Goal: Information Seeking & Learning: Learn about a topic

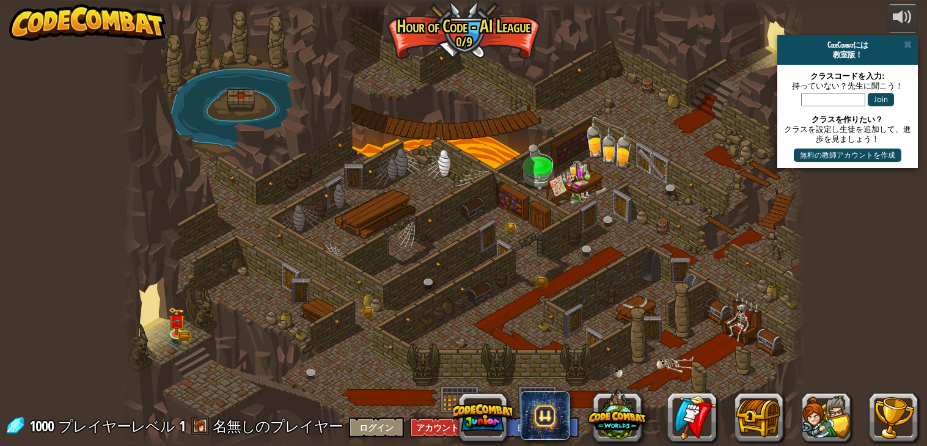
select select "ja"
click at [174, 327] on img at bounding box center [177, 314] width 17 height 37
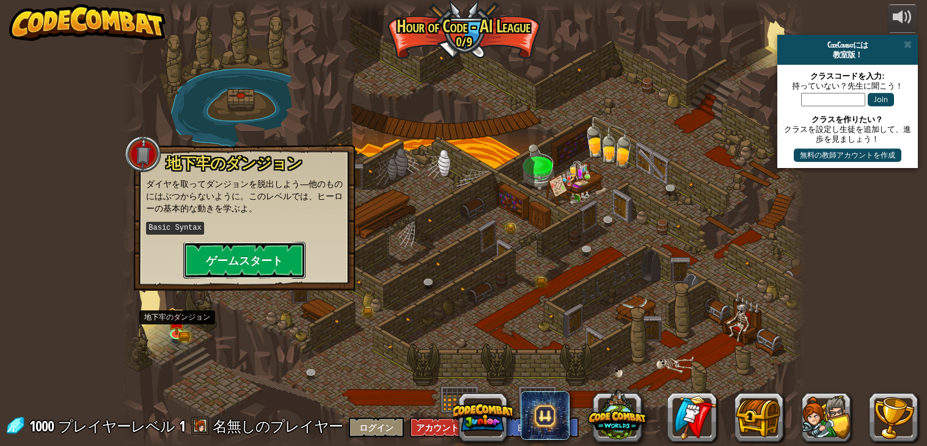
click at [259, 261] on button "ゲームスタート" at bounding box center [244, 260] width 122 height 37
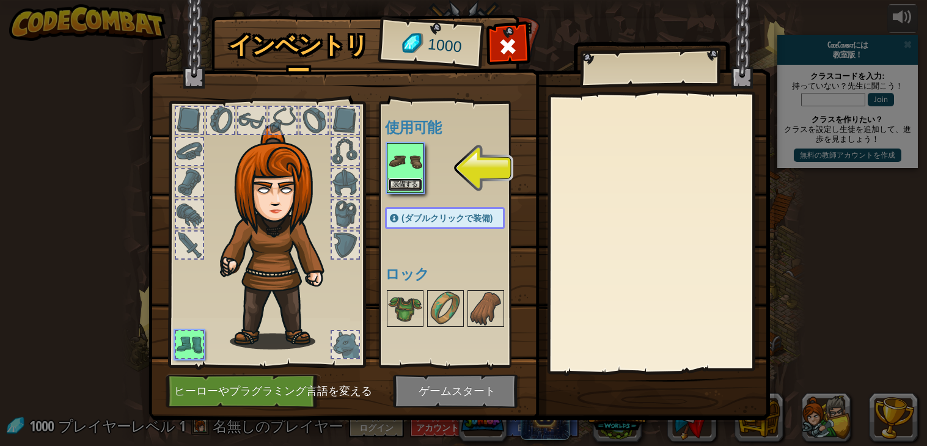
click at [401, 184] on button "装備する" at bounding box center [405, 184] width 34 height 13
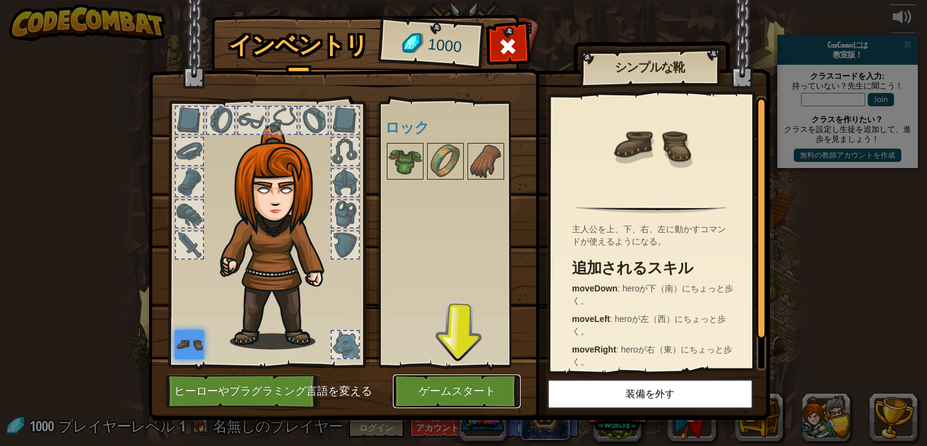
click at [506, 388] on button "ゲームスタート" at bounding box center [457, 391] width 128 height 34
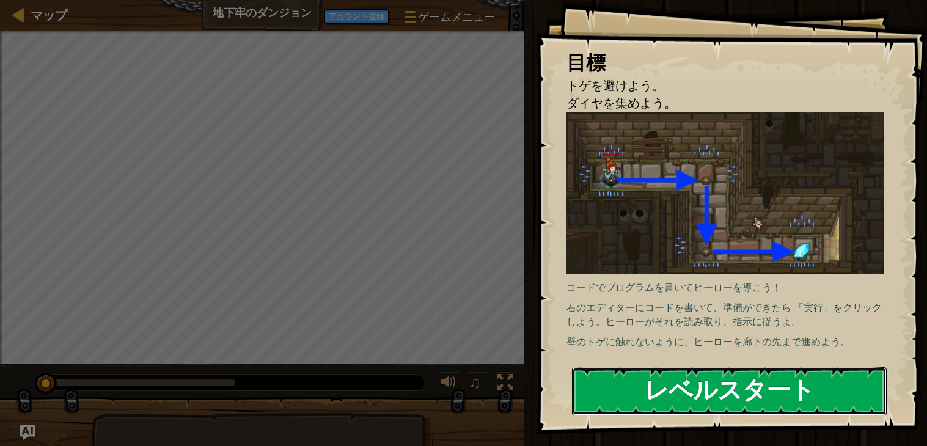
click at [730, 385] on button "レベルスタート" at bounding box center [729, 391] width 315 height 48
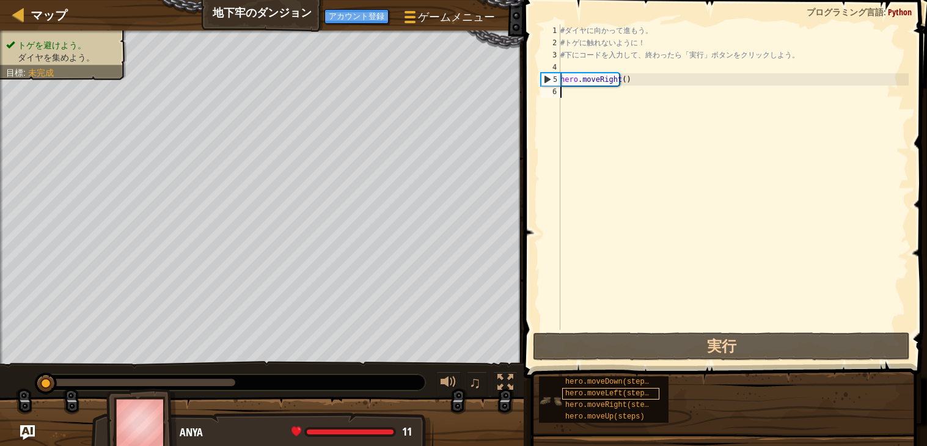
click at [642, 396] on span "hero.moveLeft(steps)" at bounding box center [609, 393] width 88 height 9
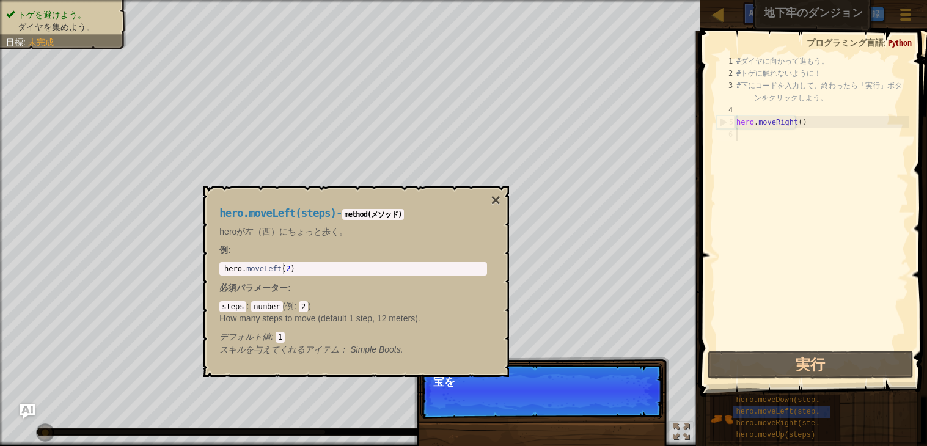
click at [489, 196] on div "hero.moveLeft(steps) - method(メソッド) heroが左（西）にちょっと歩く。 例 : 1 hero . moveLeft ( 2…" at bounding box center [353, 281] width 285 height 171
click at [500, 204] on button "×" at bounding box center [495, 200] width 10 height 17
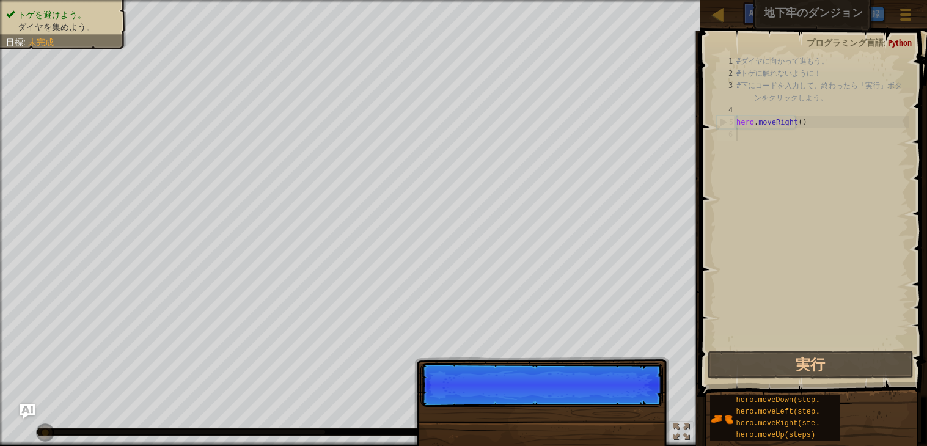
scroll to position [5, 0]
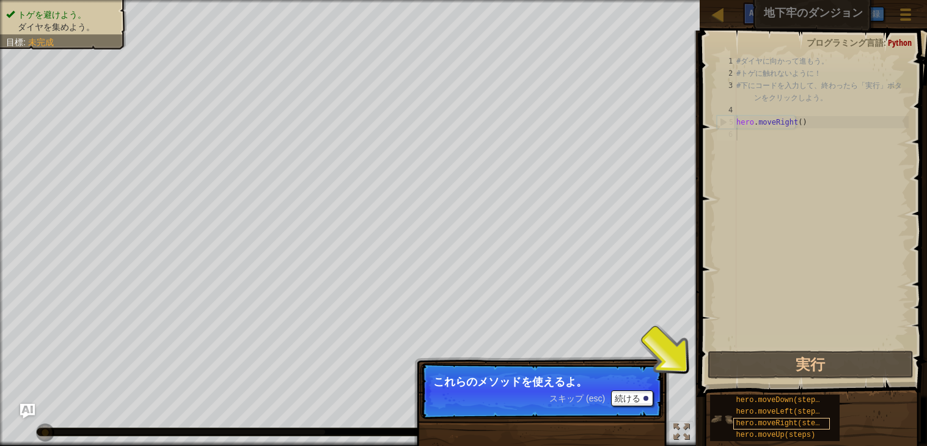
click at [749, 420] on span "hero.moveRight(steps)" at bounding box center [782, 423] width 92 height 9
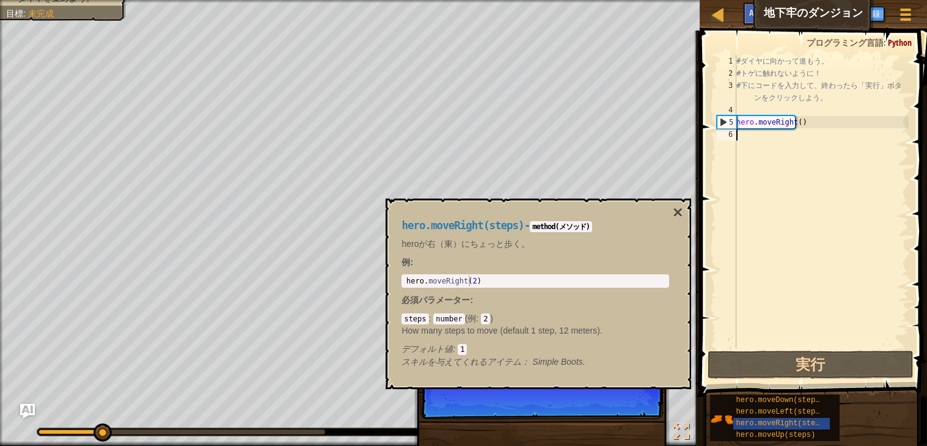
click at [683, 209] on div "hero.moveRight(steps) - method(メソッド) heroが右（東）にちょっと歩く。 例 : 1 hero . moveRight (…" at bounding box center [537, 294] width 305 height 191
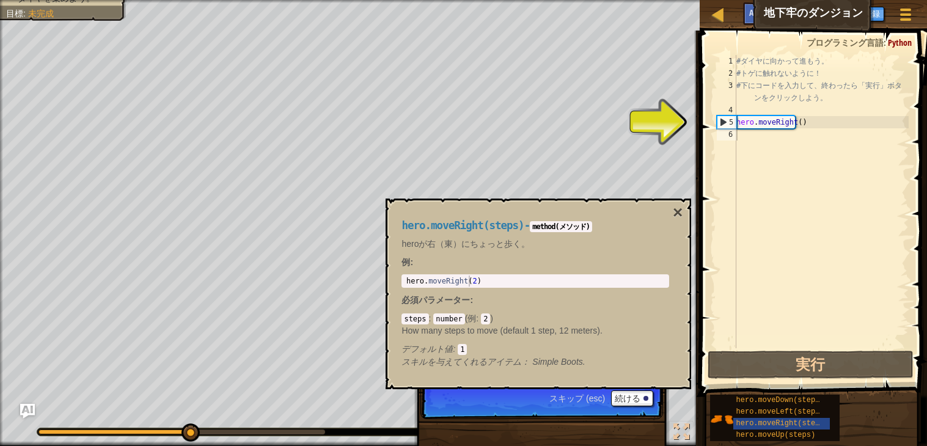
click at [762, 117] on div "# ダ イ ヤ に 向 か っ て 進 も う 。 # ト ゲ に 触 れ な い よ う に ！ # 下 に コ ー ド を 入 力 し て 、 終 わ っ…" at bounding box center [821, 214] width 175 height 318
click at [726, 123] on div "5" at bounding box center [726, 122] width 19 height 12
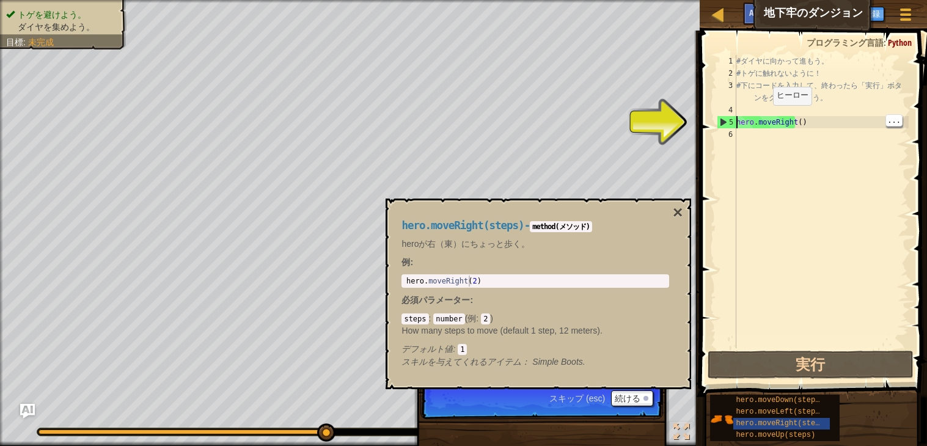
click at [730, 122] on div "5" at bounding box center [726, 122] width 19 height 12
click at [719, 124] on div "5" at bounding box center [726, 122] width 19 height 12
type textarea "hero.moveRight()"
click at [678, 214] on button "×" at bounding box center [677, 212] width 10 height 17
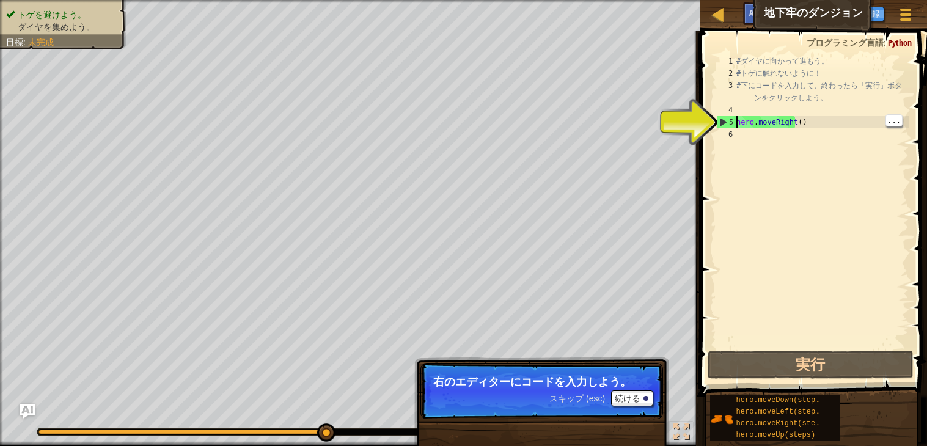
click at [723, 120] on div "5" at bounding box center [726, 122] width 19 height 12
click at [592, 399] on span "スキップ (esc)" at bounding box center [577, 398] width 56 height 10
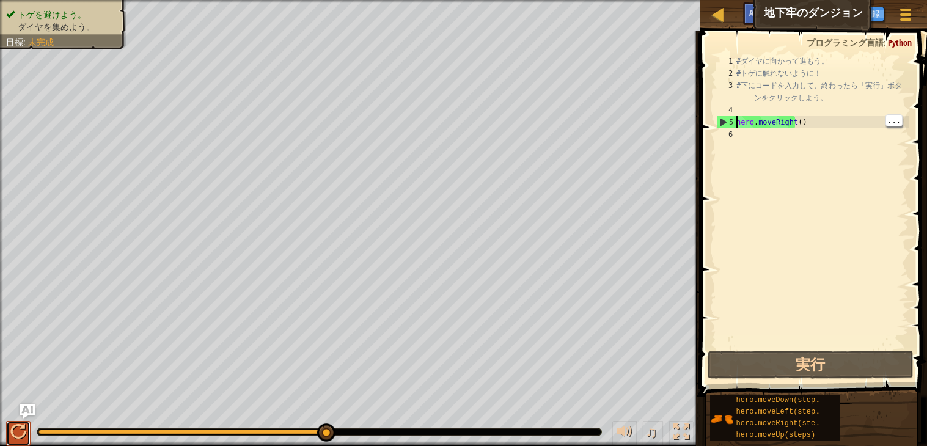
click at [22, 424] on div at bounding box center [18, 432] width 16 height 16
